Goal: Check status: Verify the current state of an ongoing process or item

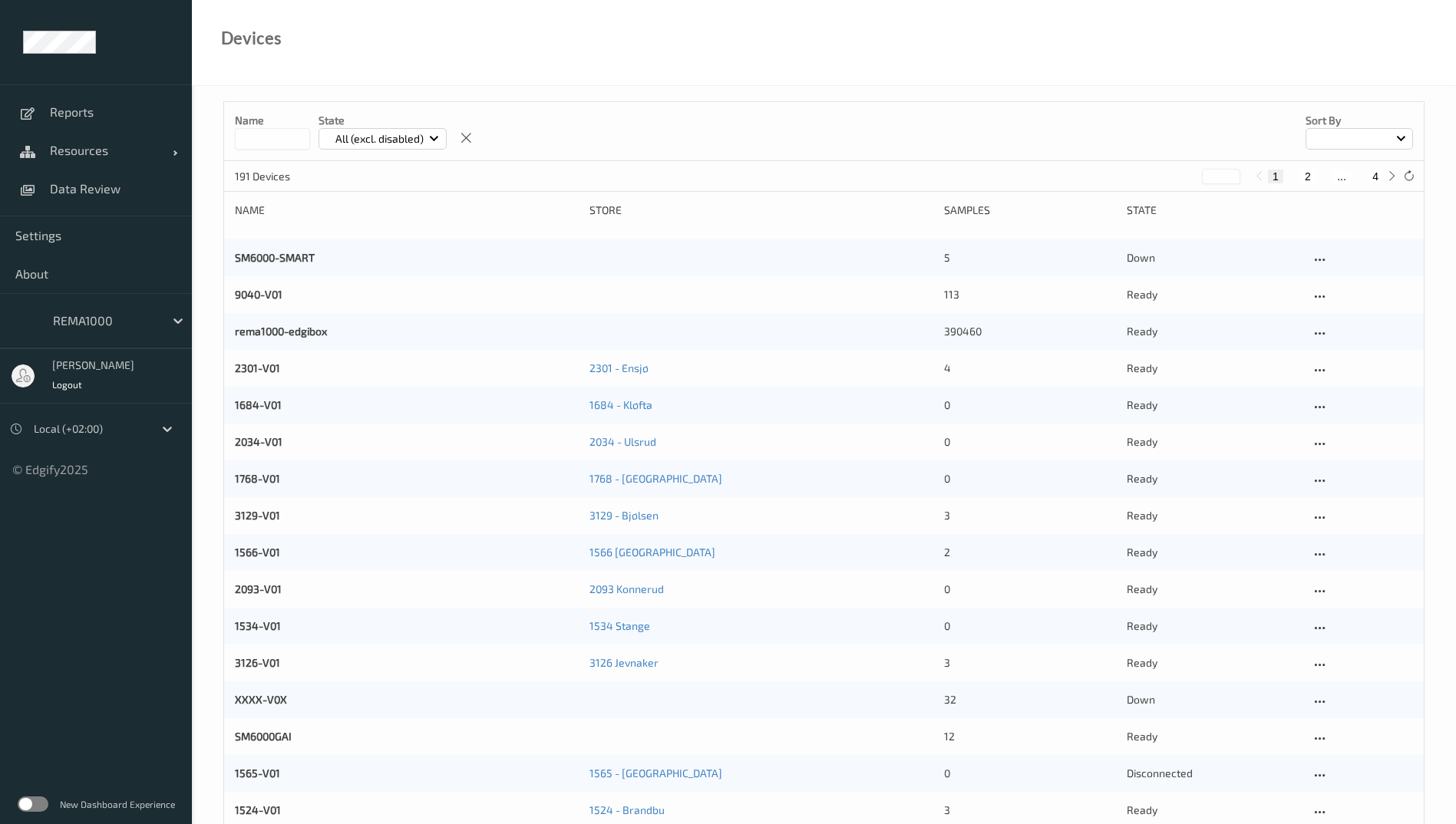
click at [40, 807] on label at bounding box center [33, 804] width 30 height 16
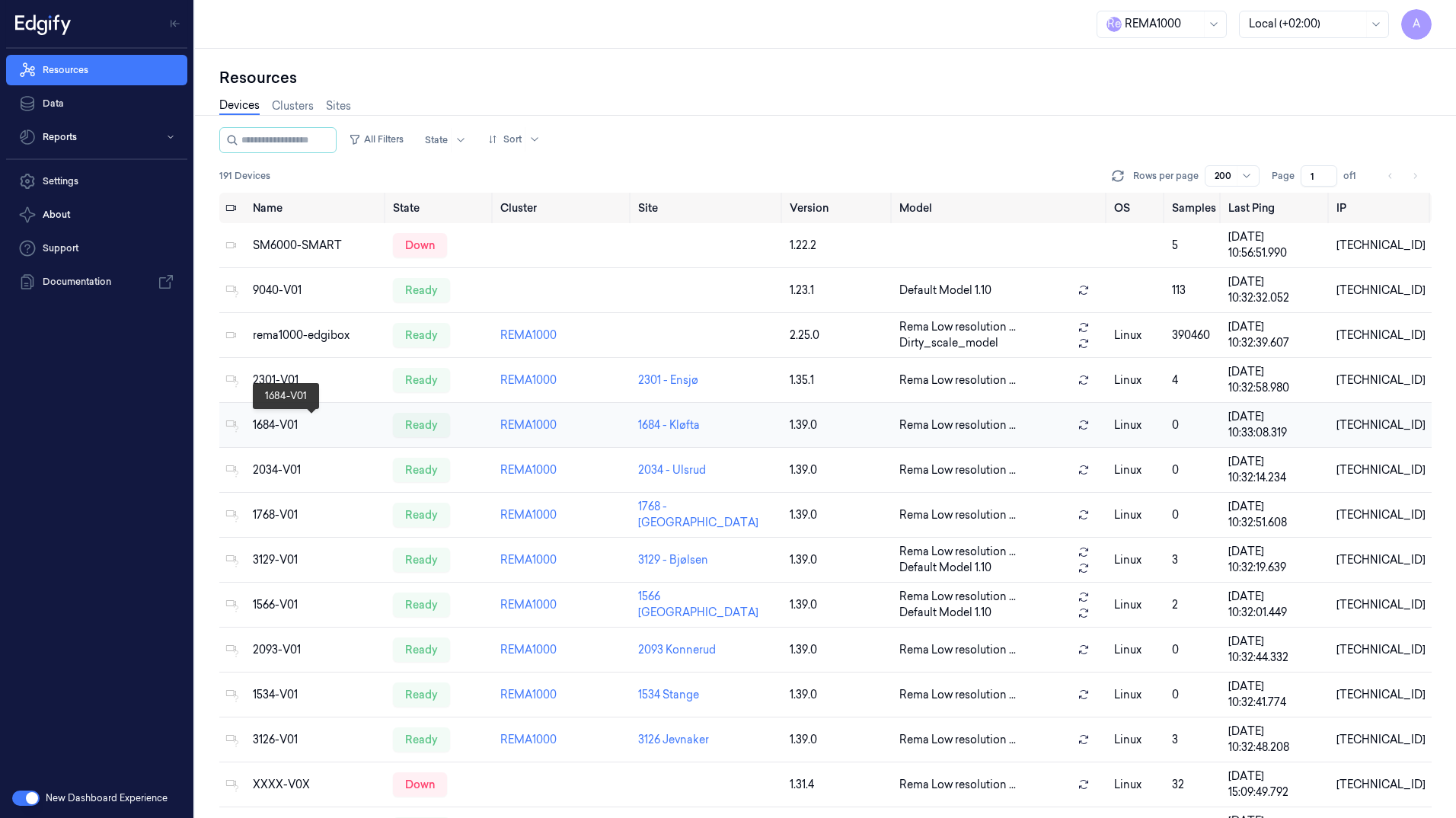
click at [278, 428] on div "1684-V01" at bounding box center [317, 425] width 128 height 16
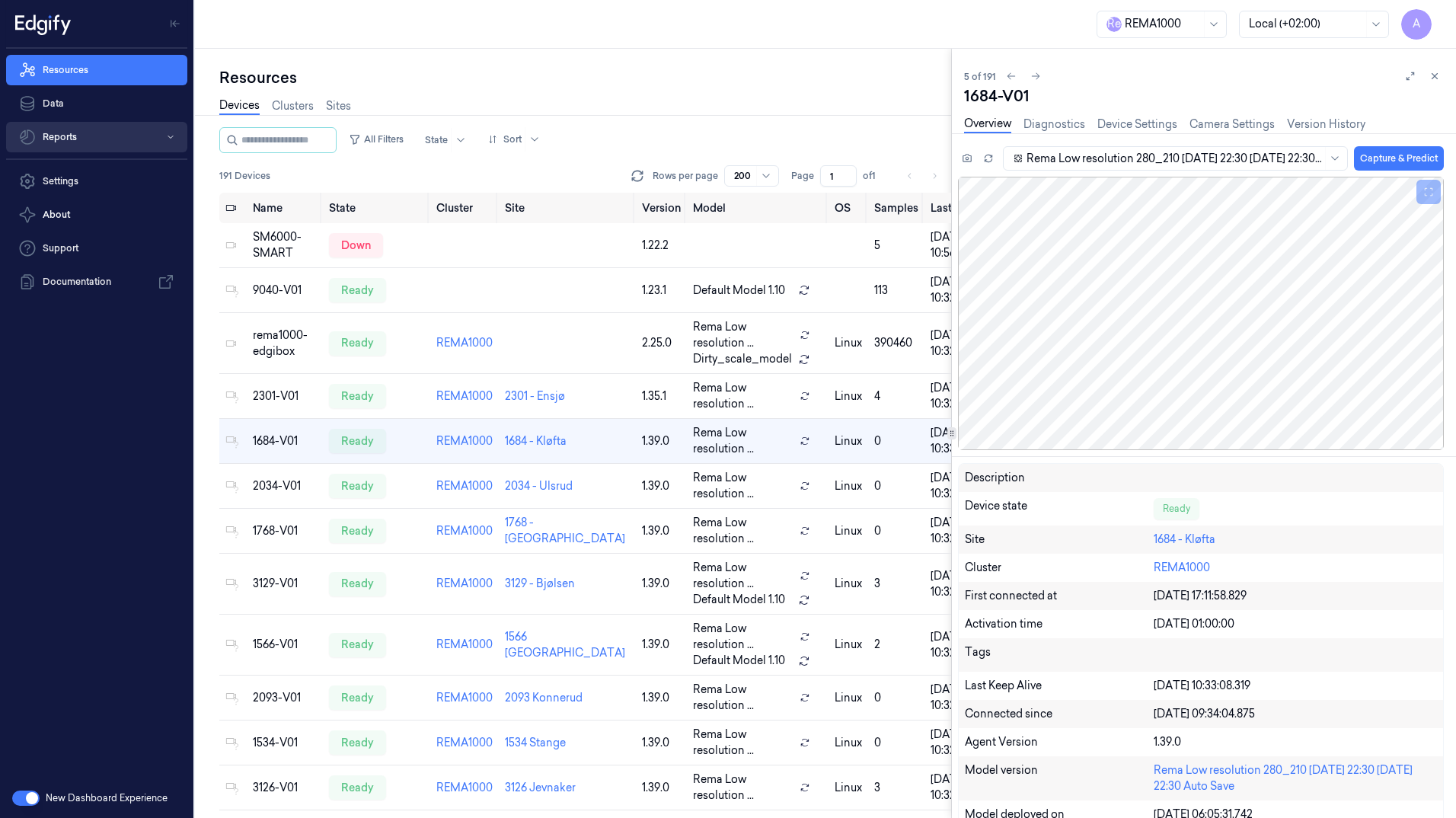
click at [115, 144] on button "Reports" at bounding box center [96, 137] width 181 height 30
click at [102, 170] on link "Default Report" at bounding box center [108, 168] width 157 height 26
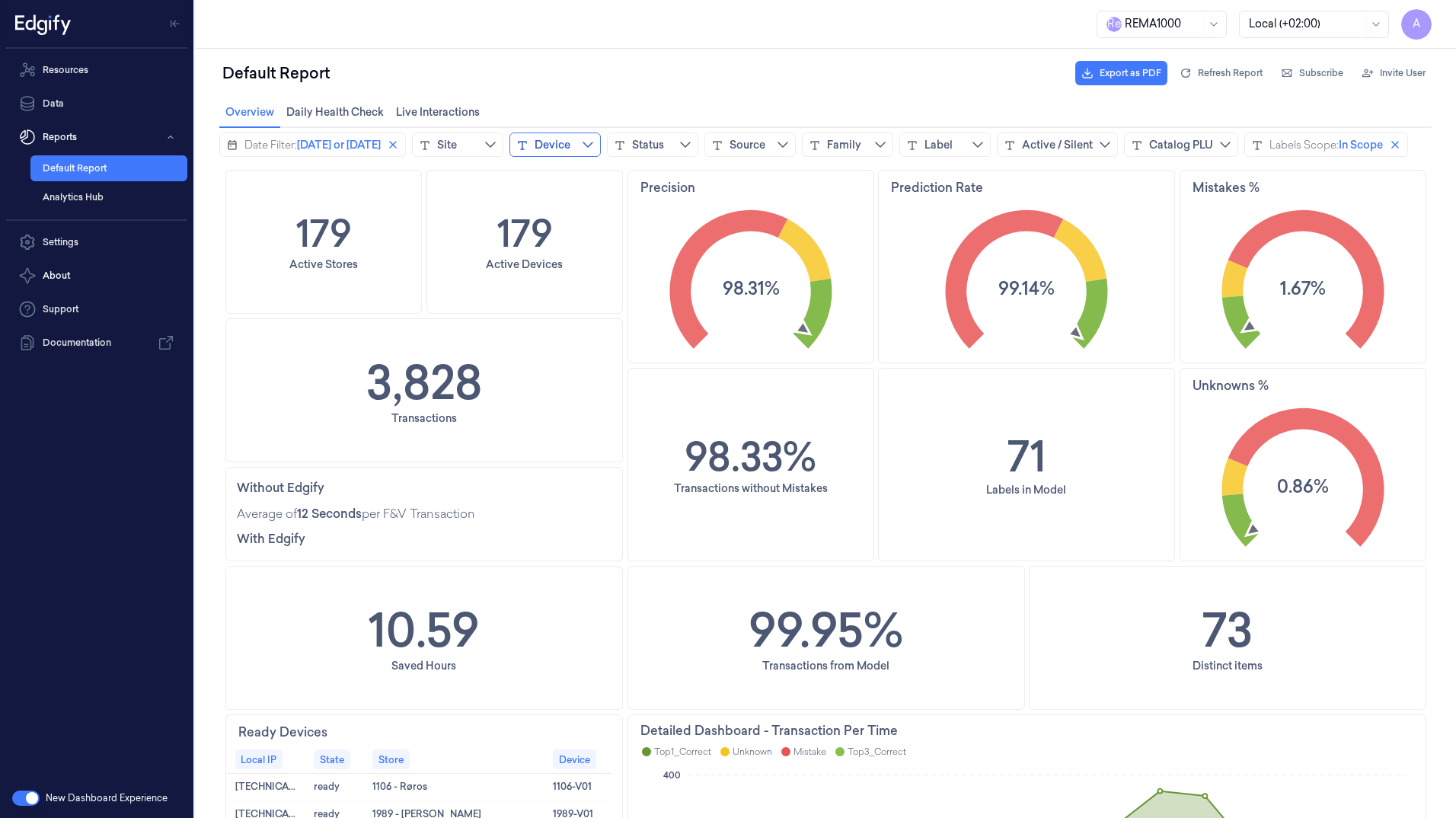
click at [548, 146] on button "Device" at bounding box center [555, 145] width 91 height 25
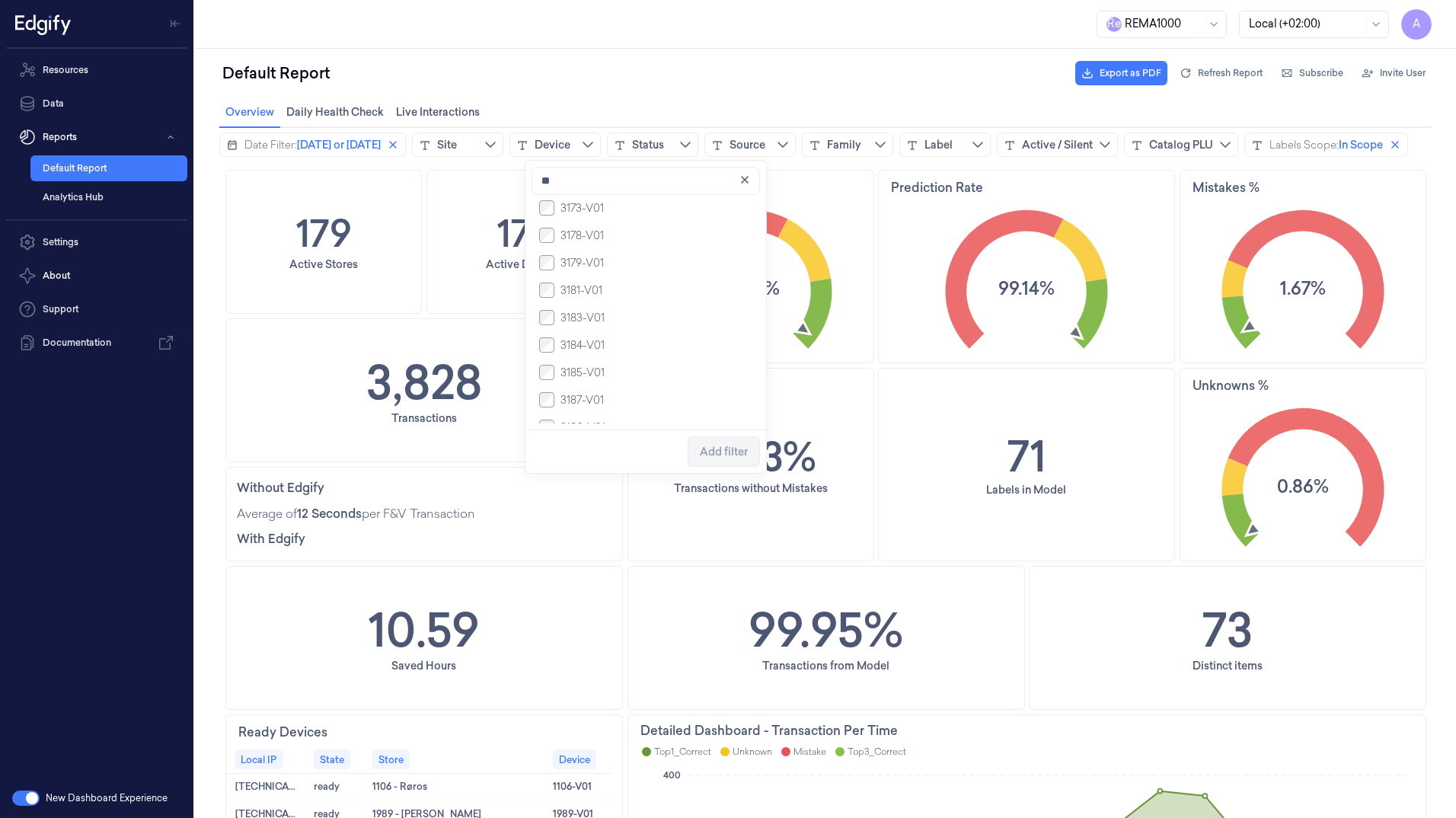
scroll to position [380, 0]
type input "**"
click at [714, 451] on span "Add filter" at bounding box center [724, 451] width 48 height 12
